Goal: Information Seeking & Learning: Learn about a topic

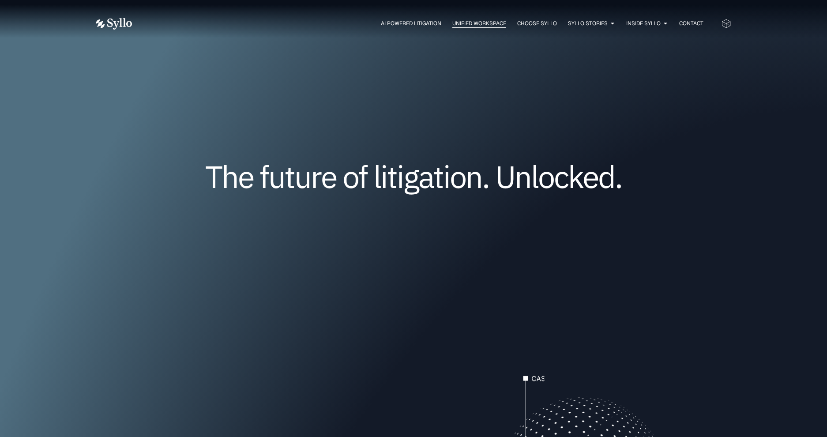
click at [461, 21] on span "Unified Workspace" at bounding box center [480, 23] width 54 height 8
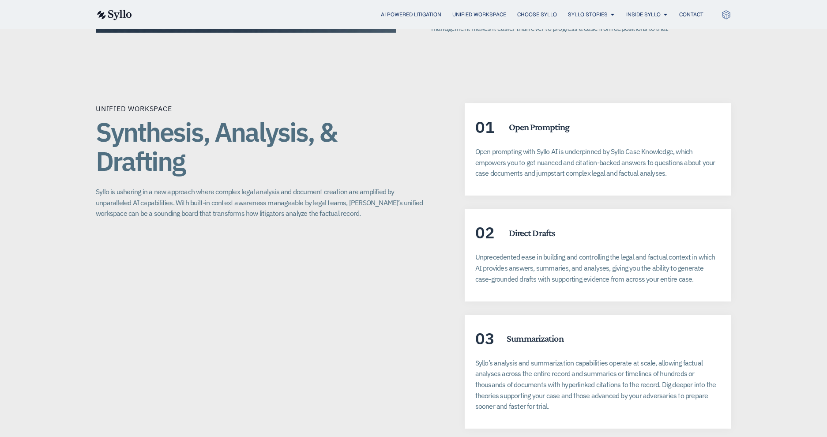
scroll to position [1534, 0]
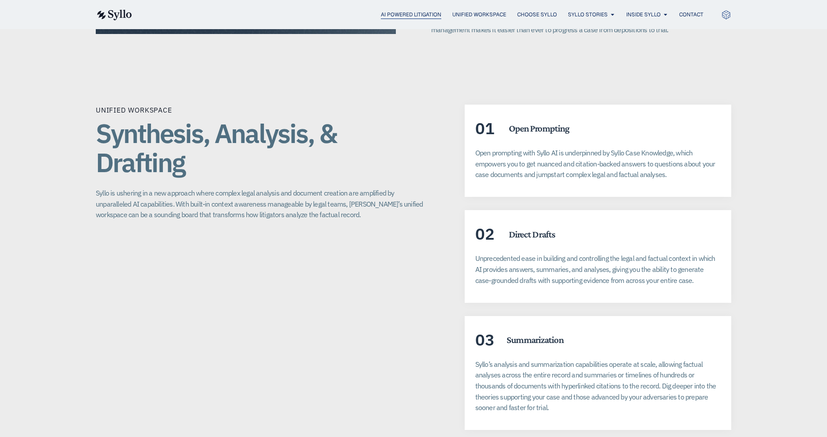
click at [408, 11] on span "AI Powered Litigation" at bounding box center [411, 15] width 60 height 8
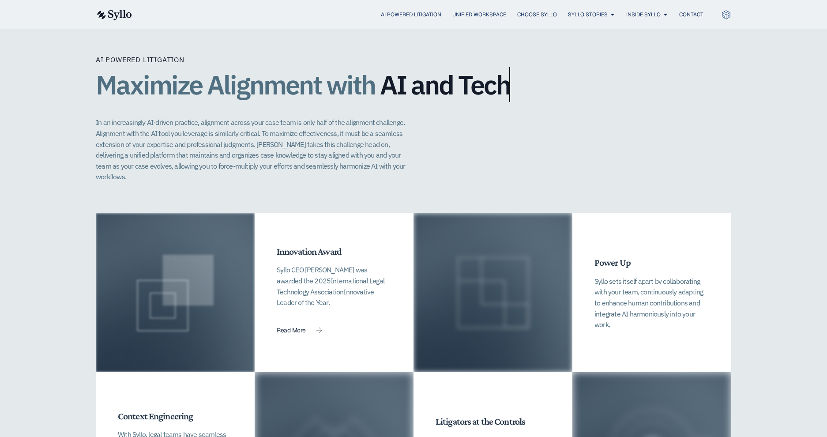
scroll to position [1802, 0]
